Goal: Manage account settings

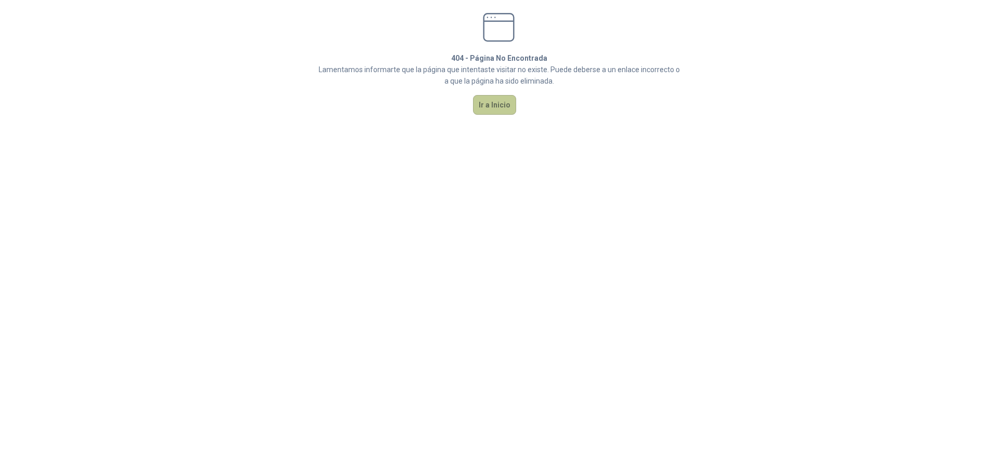
click at [503, 111] on button "Ir a Inicio" at bounding box center [494, 105] width 43 height 20
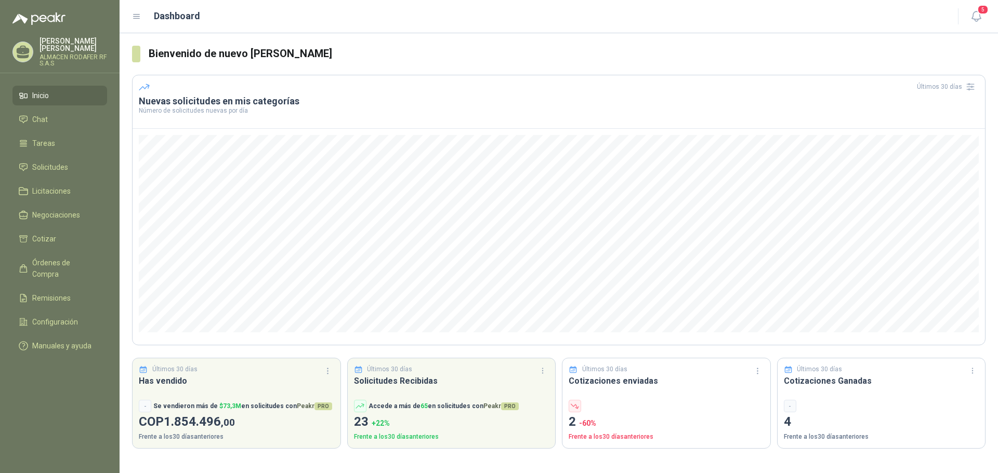
click at [92, 63] on p "ALMACEN RODAFER RF S.A.S" at bounding box center [74, 60] width 68 height 12
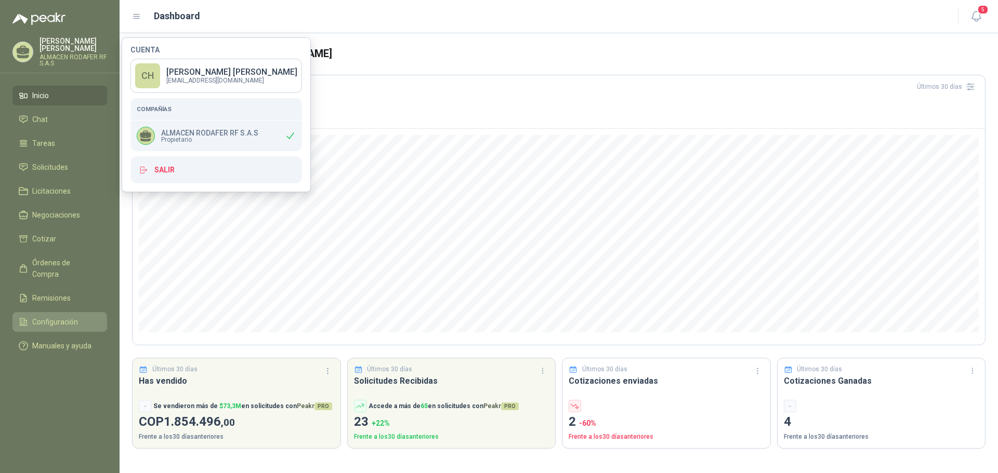
click at [52, 317] on span "Configuración" at bounding box center [55, 322] width 46 height 11
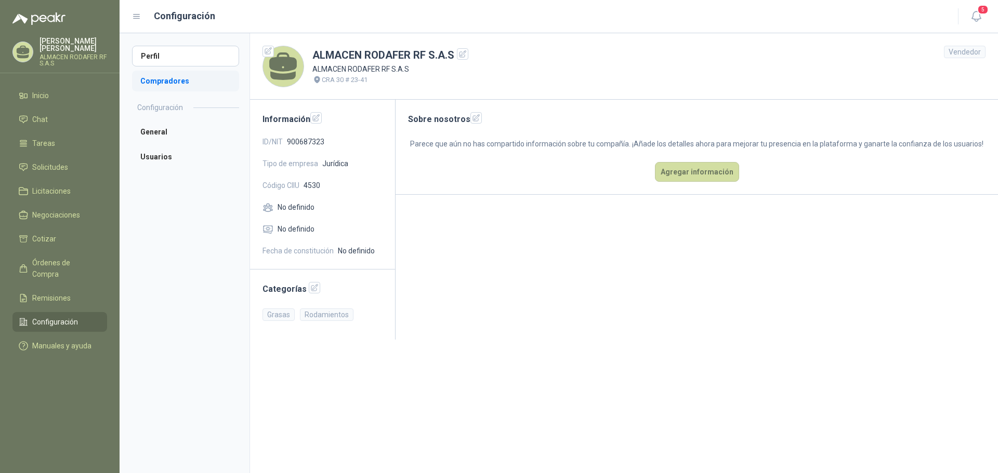
click at [164, 83] on li "Compradores" at bounding box center [185, 81] width 107 height 21
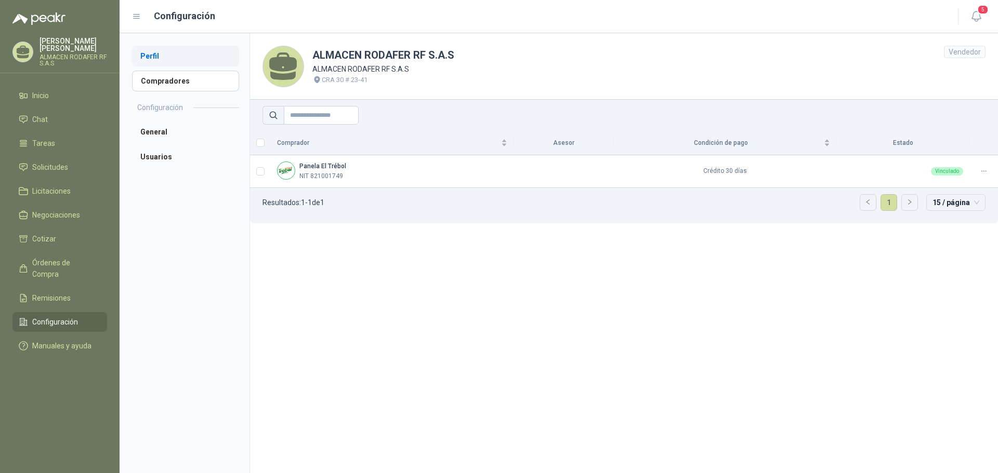
click at [161, 57] on li "Perfil" at bounding box center [185, 56] width 107 height 21
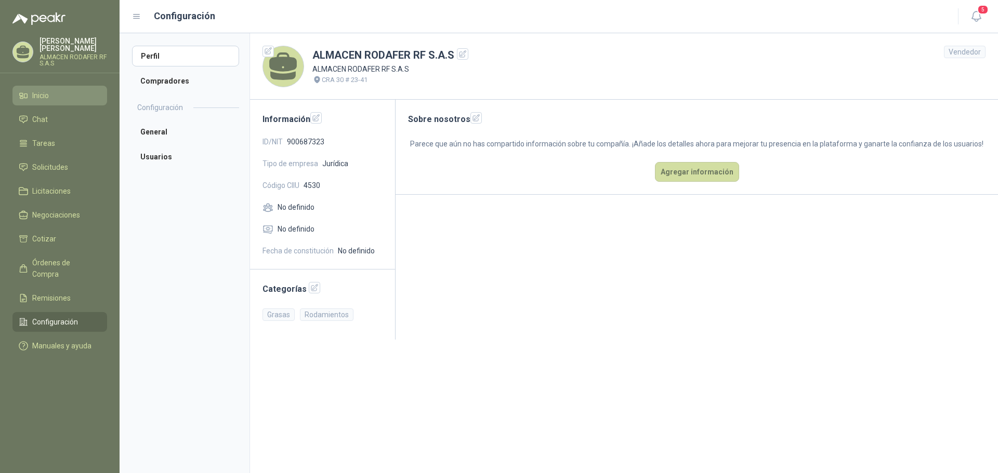
click at [91, 96] on li "Inicio" at bounding box center [60, 95] width 82 height 11
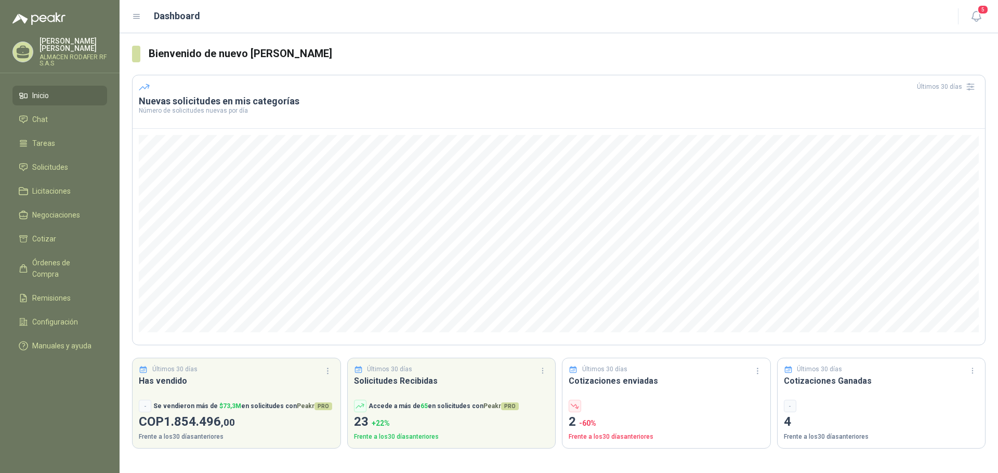
click at [94, 51] on p "[PERSON_NAME]" at bounding box center [74, 44] width 68 height 15
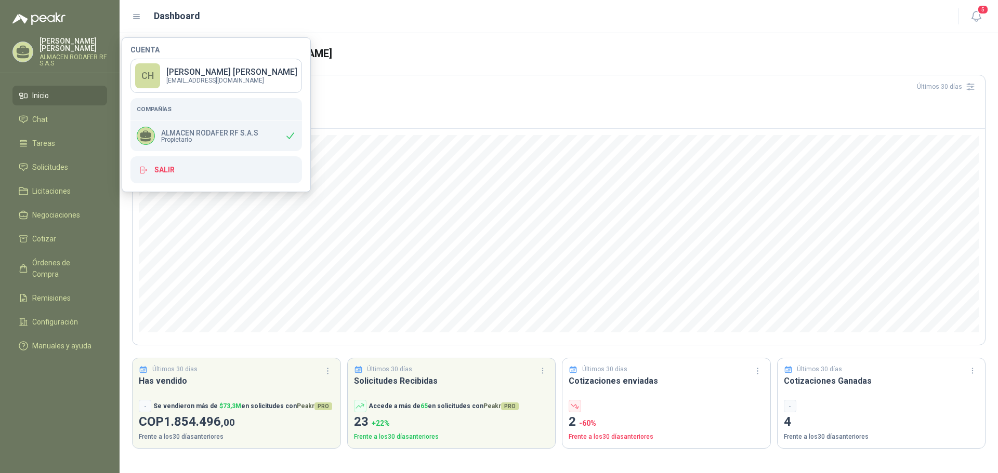
click at [221, 129] on p "ALMACEN RODAFER RF S.A.S" at bounding box center [209, 132] width 97 height 7
click at [179, 96] on div "Cuenta CH [PERSON_NAME] [EMAIL_ADDRESS][DOMAIN_NAME] Compañías ALMACEN RODAFER …" at bounding box center [216, 114] width 172 height 137
click at [171, 64] on link "CH [PERSON_NAME] [EMAIL_ADDRESS][DOMAIN_NAME]" at bounding box center [216, 76] width 172 height 34
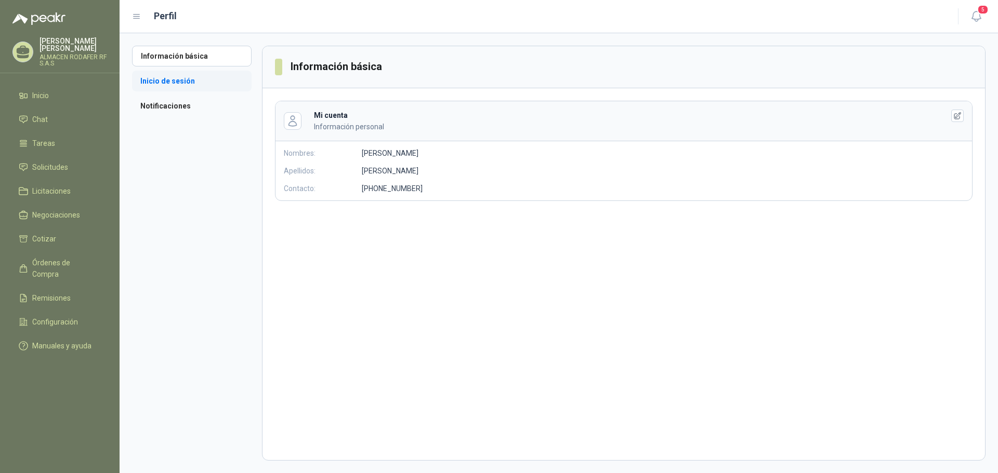
click at [183, 83] on li "Inicio de sesión" at bounding box center [192, 81] width 120 height 21
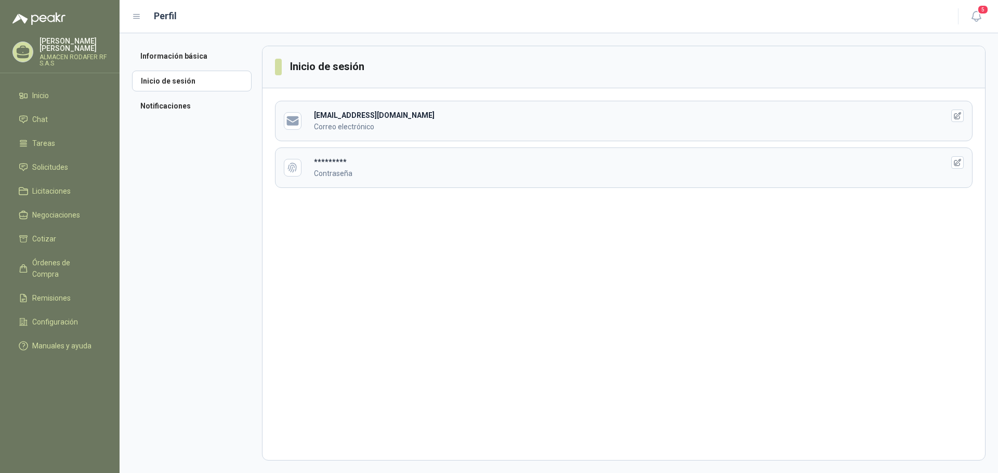
click at [334, 464] on div "Información básica Inicio de sesión Notificaciones Inicio de sesión [EMAIL_ADDR…" at bounding box center [559, 253] width 878 height 440
click at [954, 117] on icon "button" at bounding box center [957, 115] width 7 height 7
